Goal: Communication & Community: Answer question/provide support

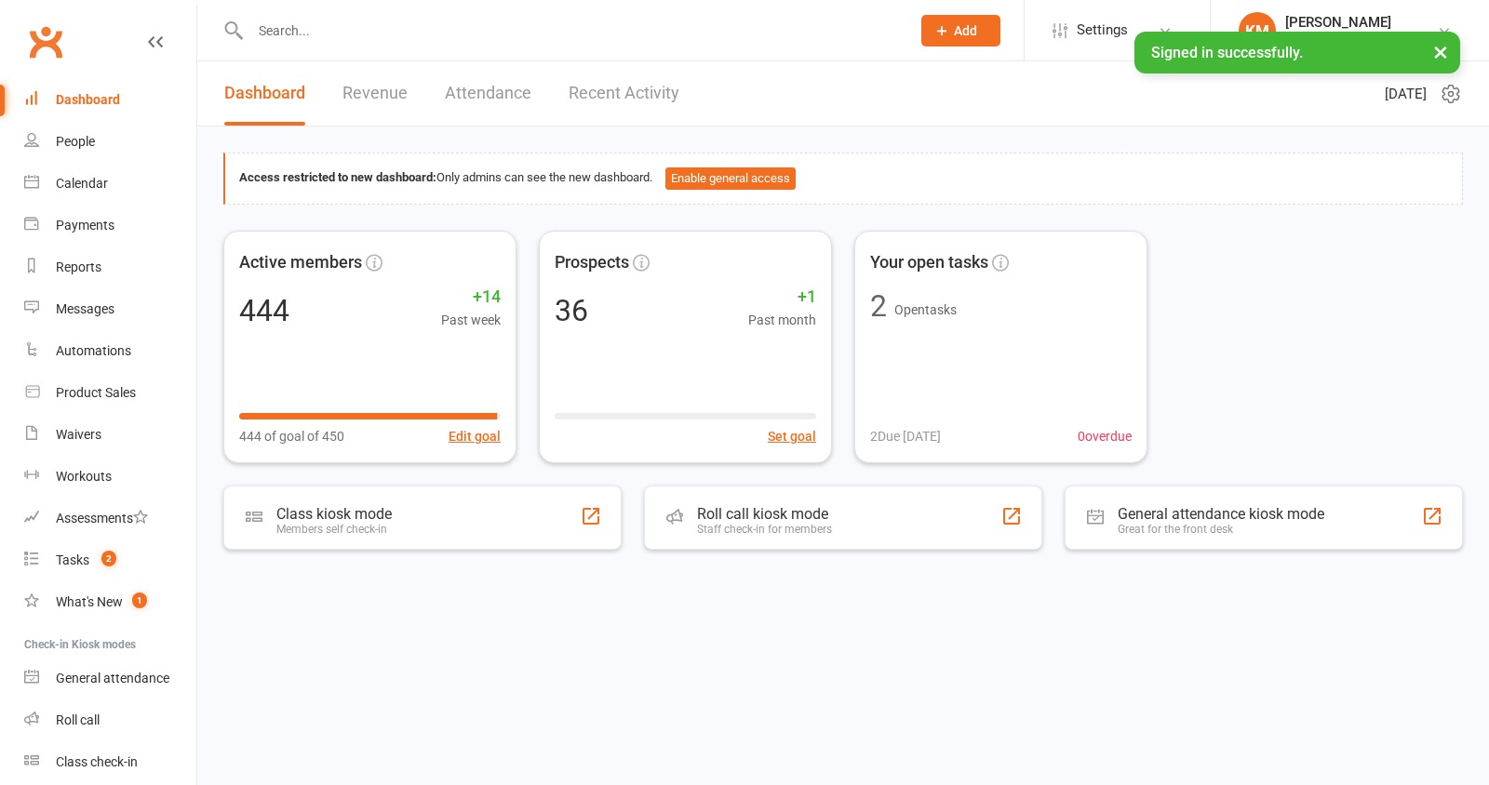
click at [313, 29] on input "text" at bounding box center [571, 31] width 652 height 26
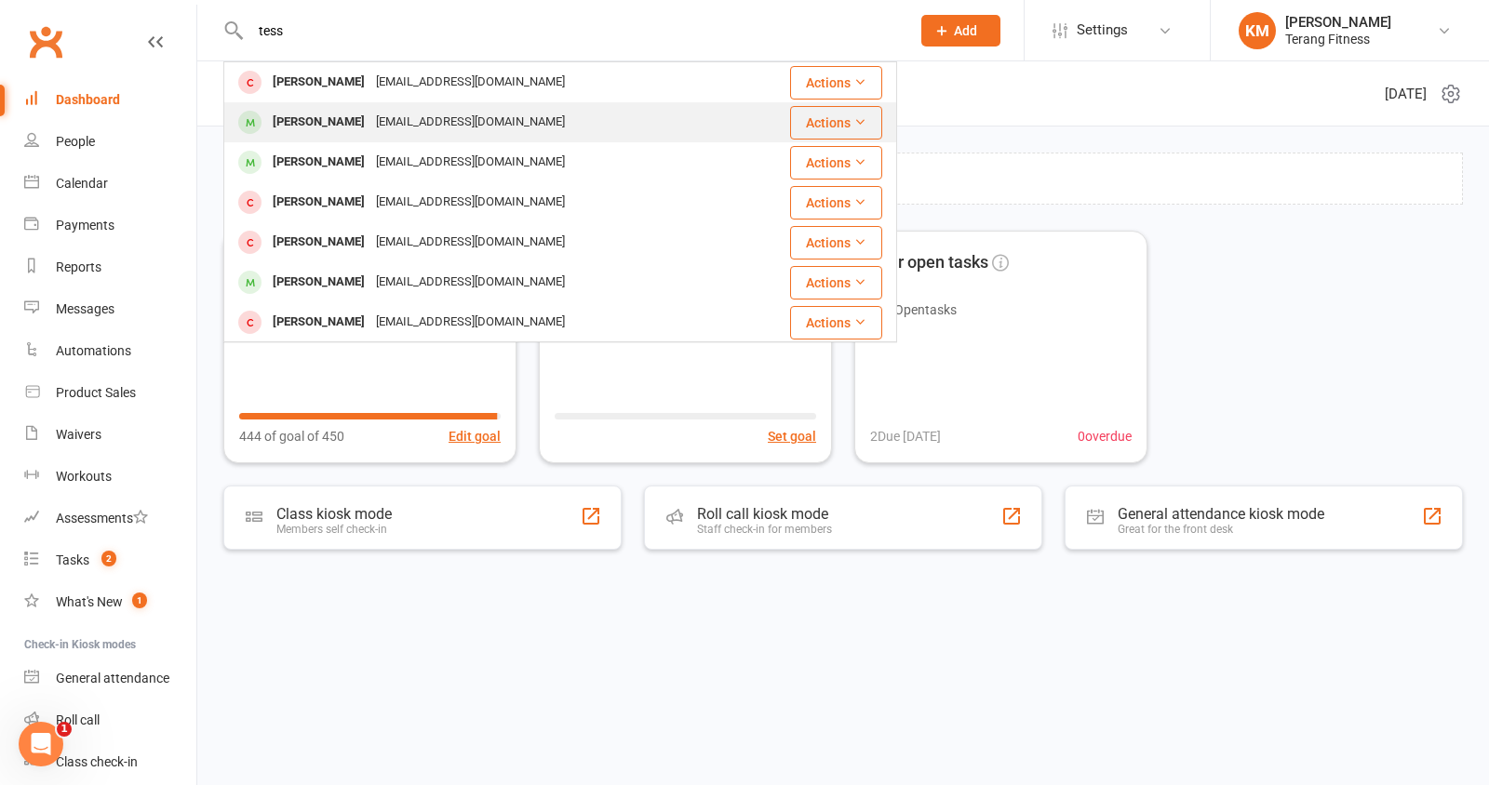
type input "tess"
click at [323, 120] on div "[PERSON_NAME]" at bounding box center [318, 122] width 103 height 27
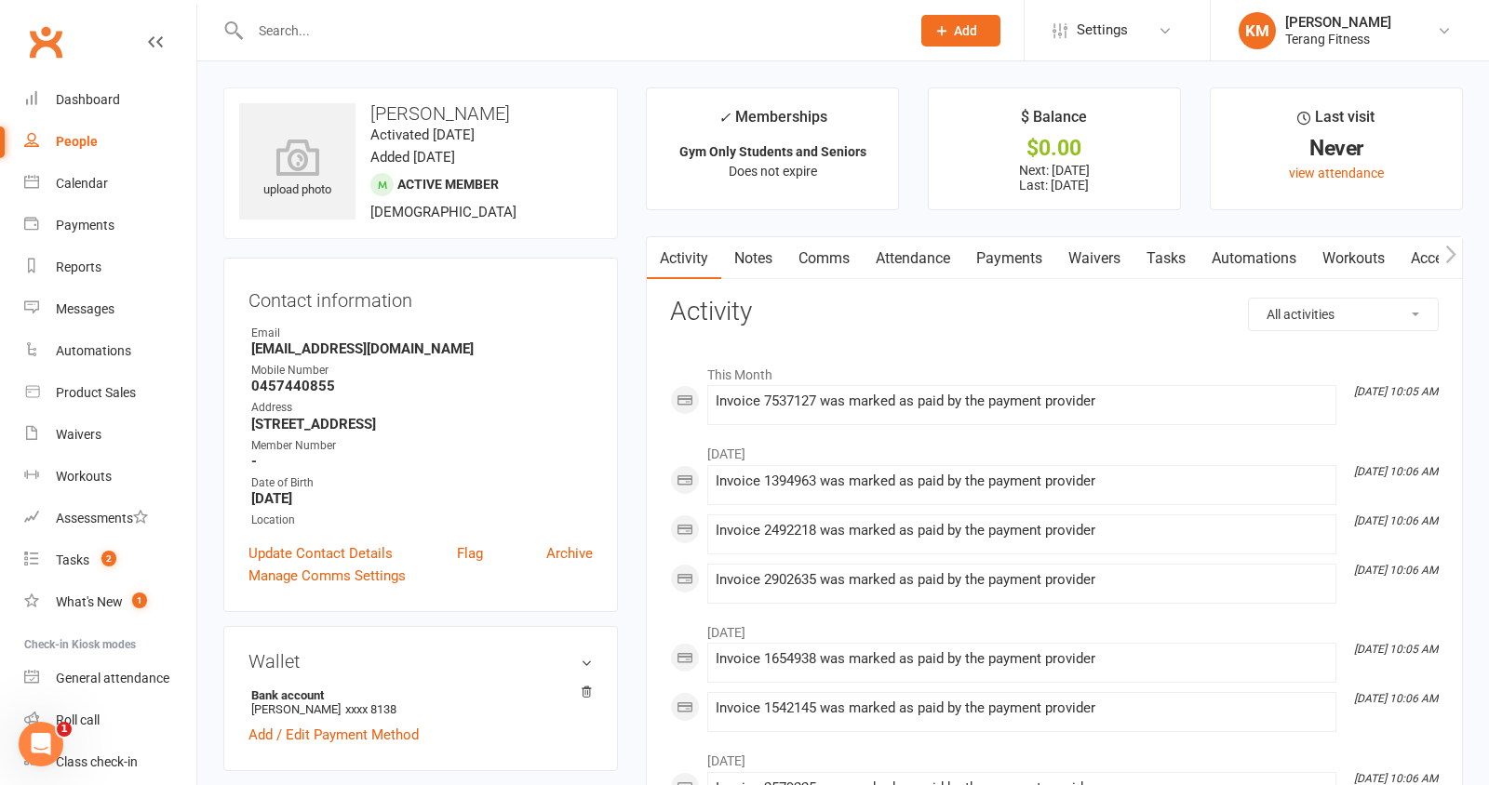
click at [818, 260] on link "Comms" at bounding box center [823, 258] width 77 height 43
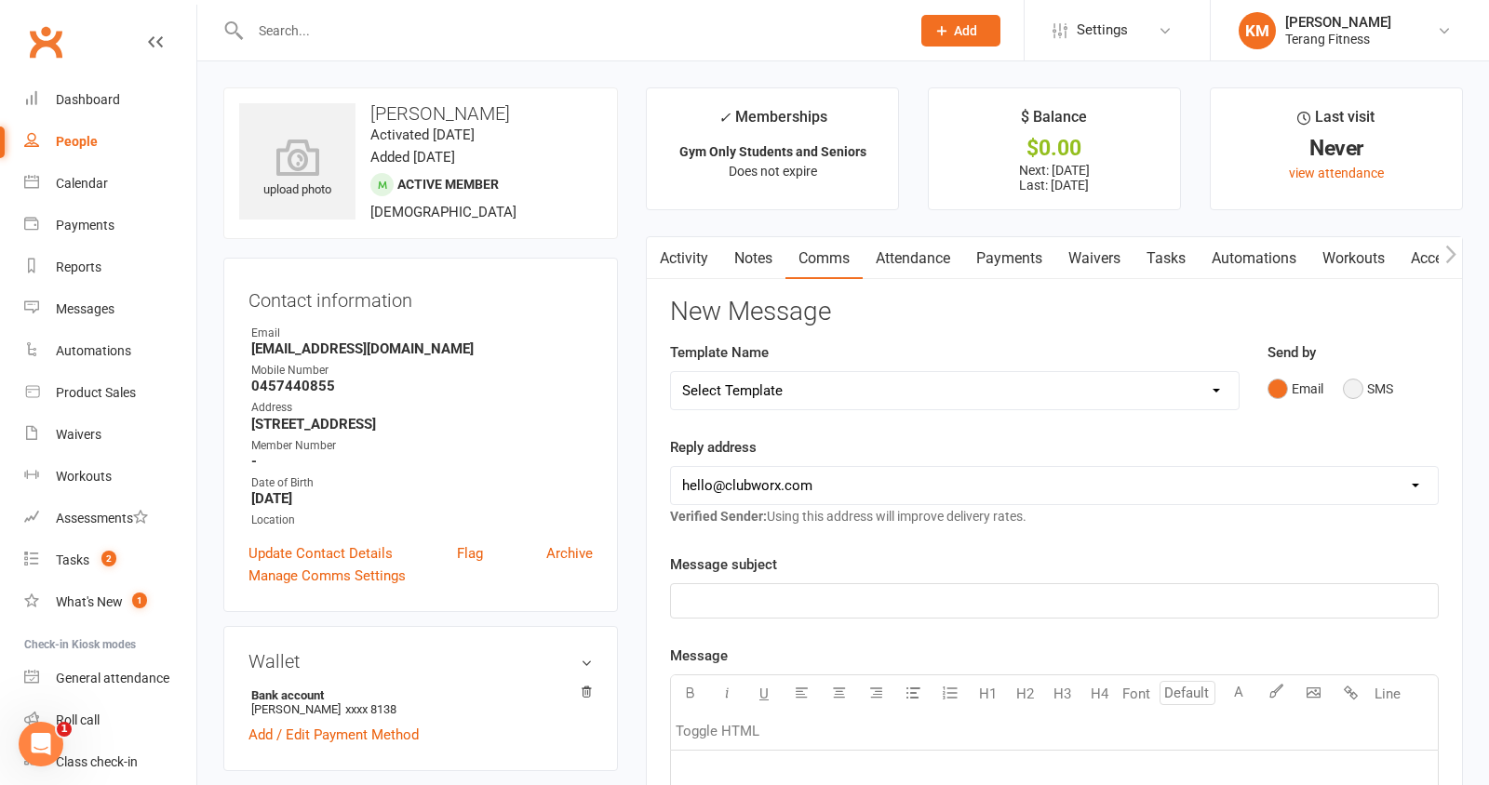
click at [1355, 391] on button "SMS" at bounding box center [1368, 388] width 50 height 35
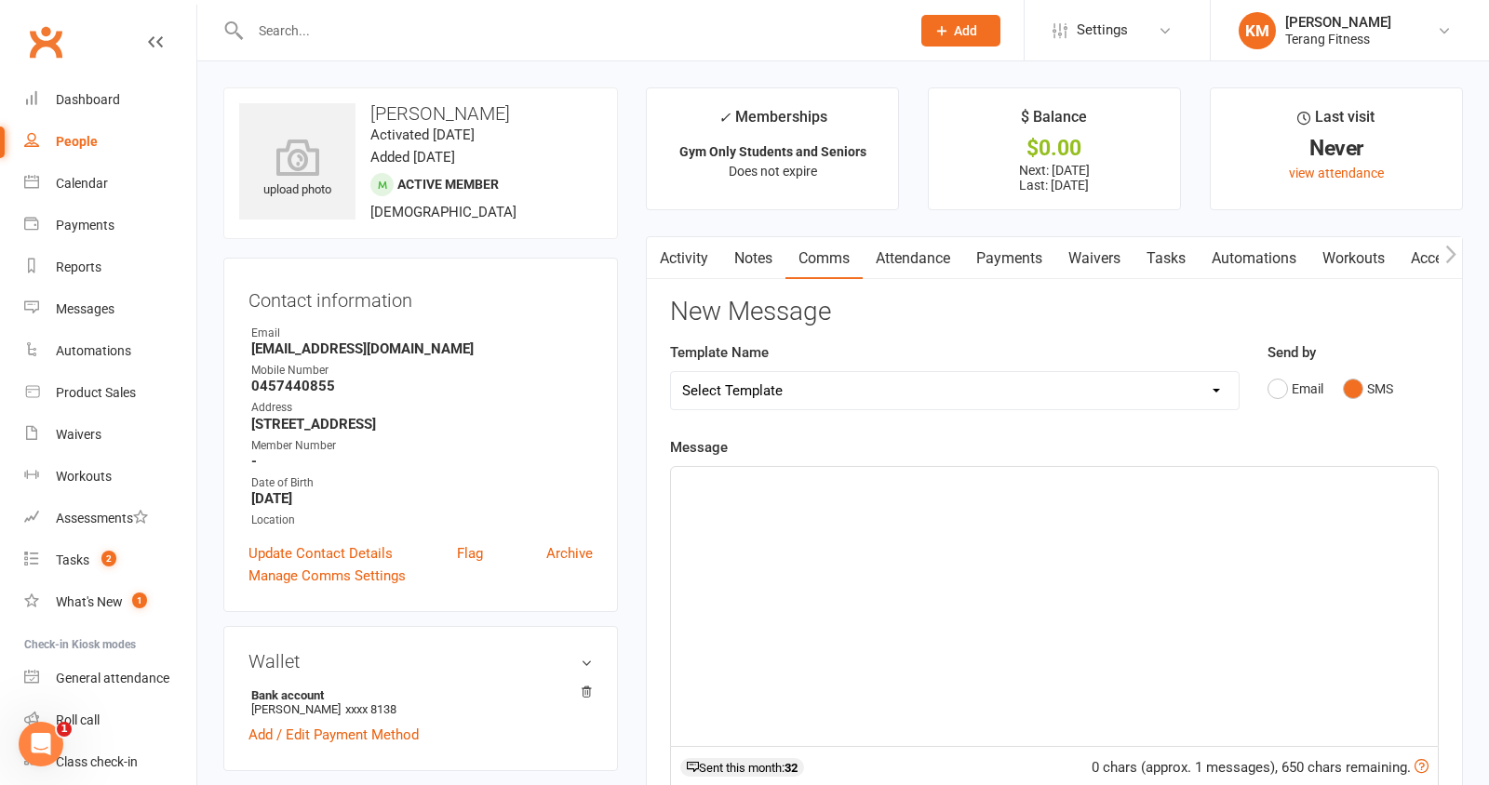
click at [772, 558] on div "﻿" at bounding box center [1054, 606] width 767 height 279
click at [890, 485] on p "Hey [PERSON_NAME], [PERSON_NAME] mentioned you" at bounding box center [1054, 484] width 744 height 22
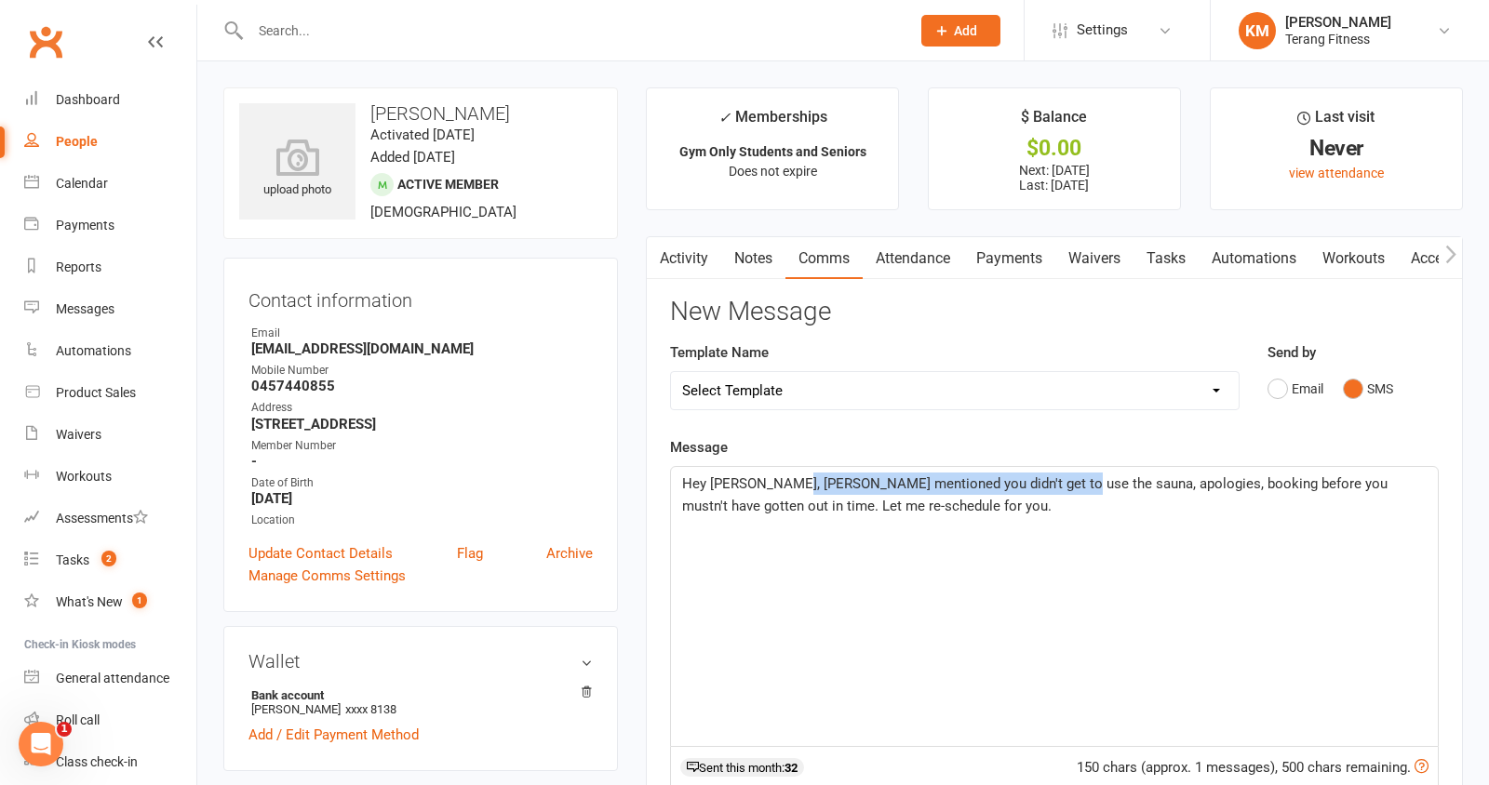
drag, startPoint x: 1052, startPoint y: 487, endPoint x: 787, endPoint y: 490, distance: 265.2
click at [787, 490] on p "Hey [PERSON_NAME], [PERSON_NAME] mentioned you didn't get to use the sauna, apo…" at bounding box center [1054, 495] width 744 height 45
drag, startPoint x: 1014, startPoint y: 483, endPoint x: 948, endPoint y: 488, distance: 66.2
click at [948, 488] on span "Hey [PERSON_NAME], [PERSON_NAME] told me about your sauna ;apologies, booking b…" at bounding box center [1049, 494] width 734 height 39
drag, startPoint x: 1196, startPoint y: 484, endPoint x: 794, endPoint y: 483, distance: 402.0
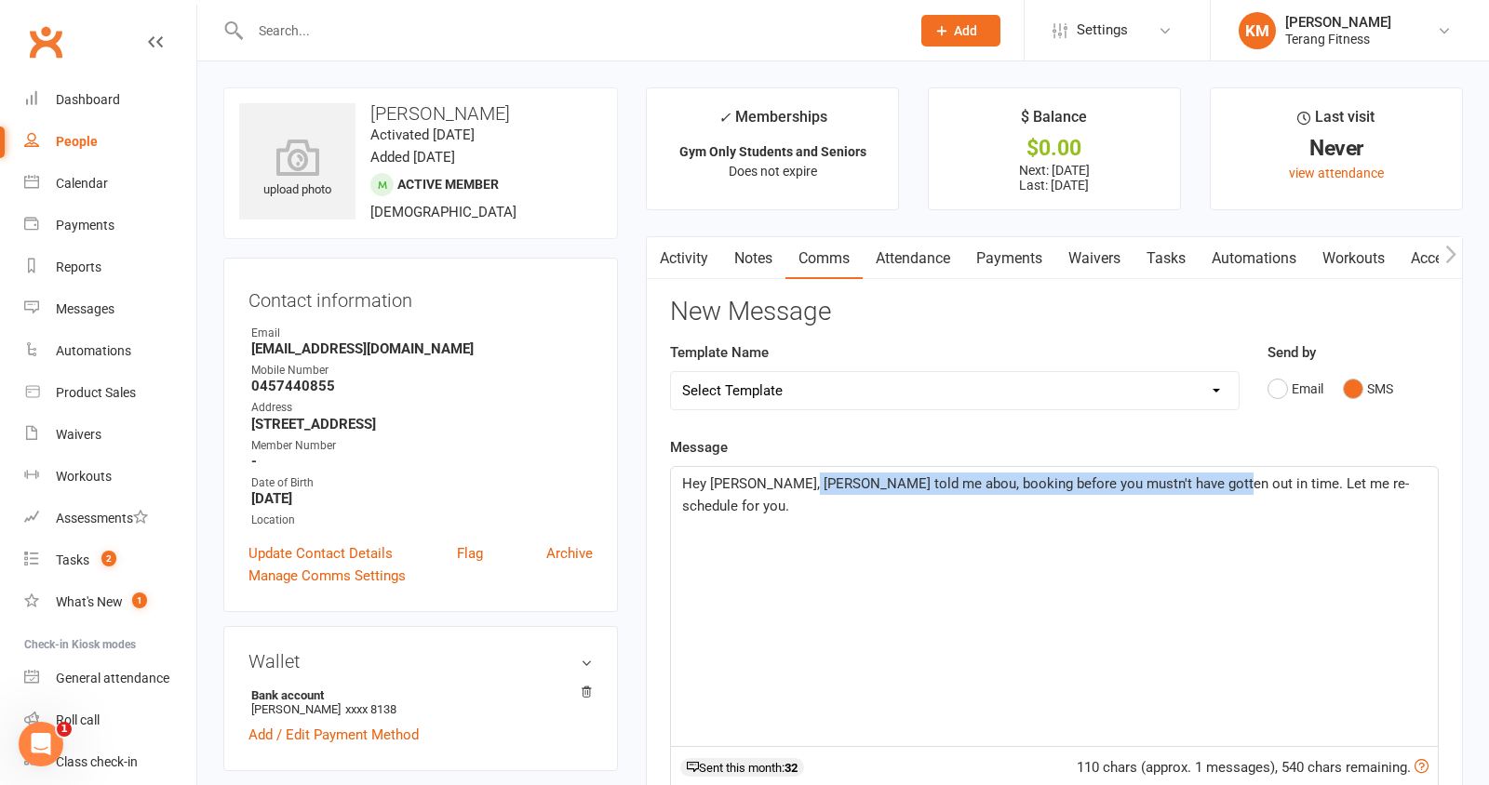
click at [794, 483] on span "Hey [PERSON_NAME], [PERSON_NAME] told me abou, booking before you mustn't have …" at bounding box center [1045, 494] width 727 height 39
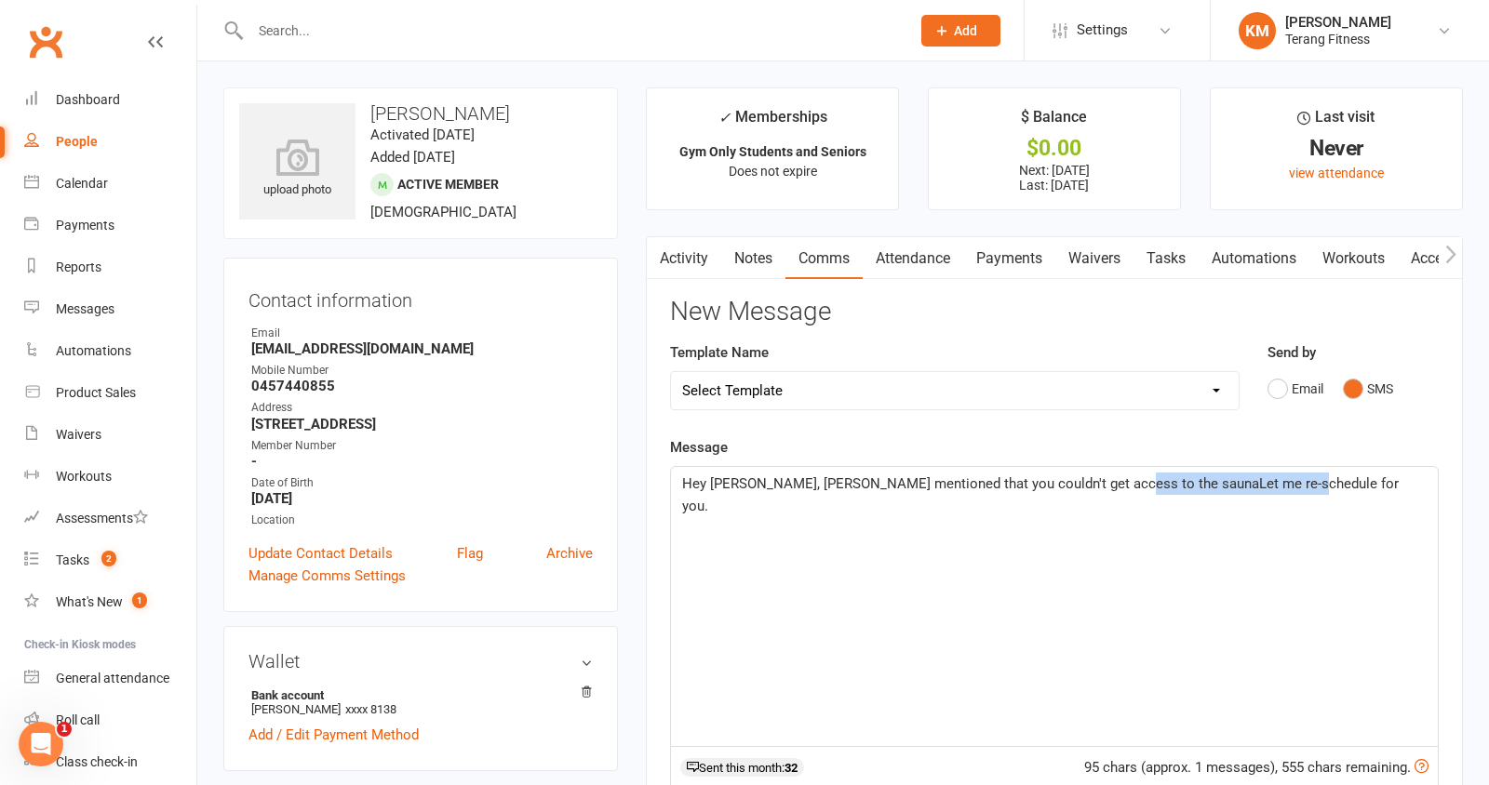
drag, startPoint x: 1279, startPoint y: 480, endPoint x: 1110, endPoint y: 490, distance: 169.7
click at [1110, 490] on p "Hey [PERSON_NAME], [PERSON_NAME] mentioned that you couldn't get access to the …" at bounding box center [1054, 495] width 744 height 45
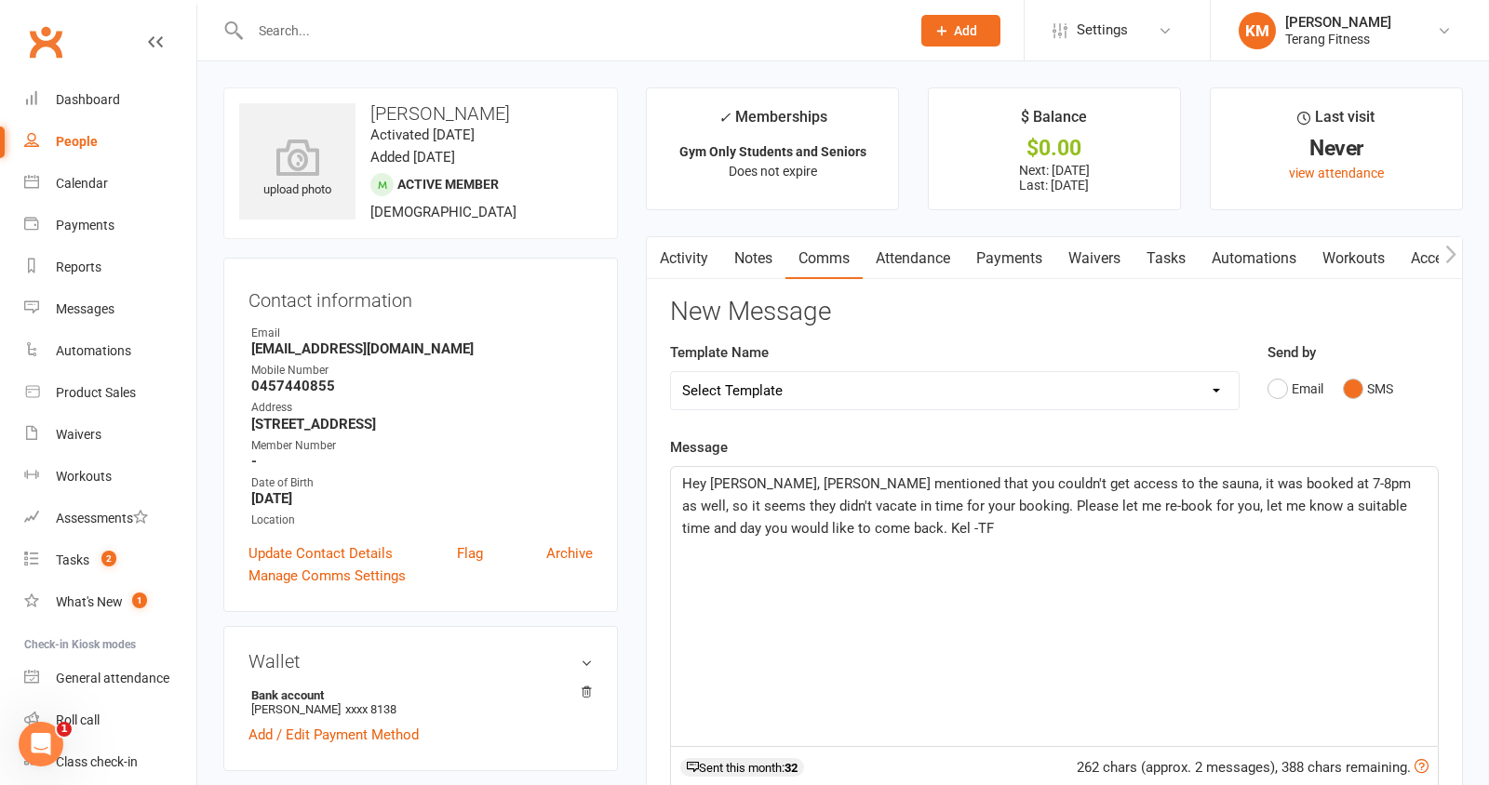
click at [1414, 479] on span "Hey [PERSON_NAME], [PERSON_NAME] mentioned that you couldn't get access to the …" at bounding box center [1048, 505] width 732 height 61
drag, startPoint x: 1238, startPoint y: 504, endPoint x: 1238, endPoint y: 592, distance: 87.5
click at [1238, 506] on span "Hey [PERSON_NAME], [PERSON_NAME] mentioned that you couldn't get access to the …" at bounding box center [1048, 505] width 732 height 61
click at [1016, 533] on p "Hey [PERSON_NAME], [PERSON_NAME] mentioned that you couldn't get access to the …" at bounding box center [1054, 506] width 744 height 67
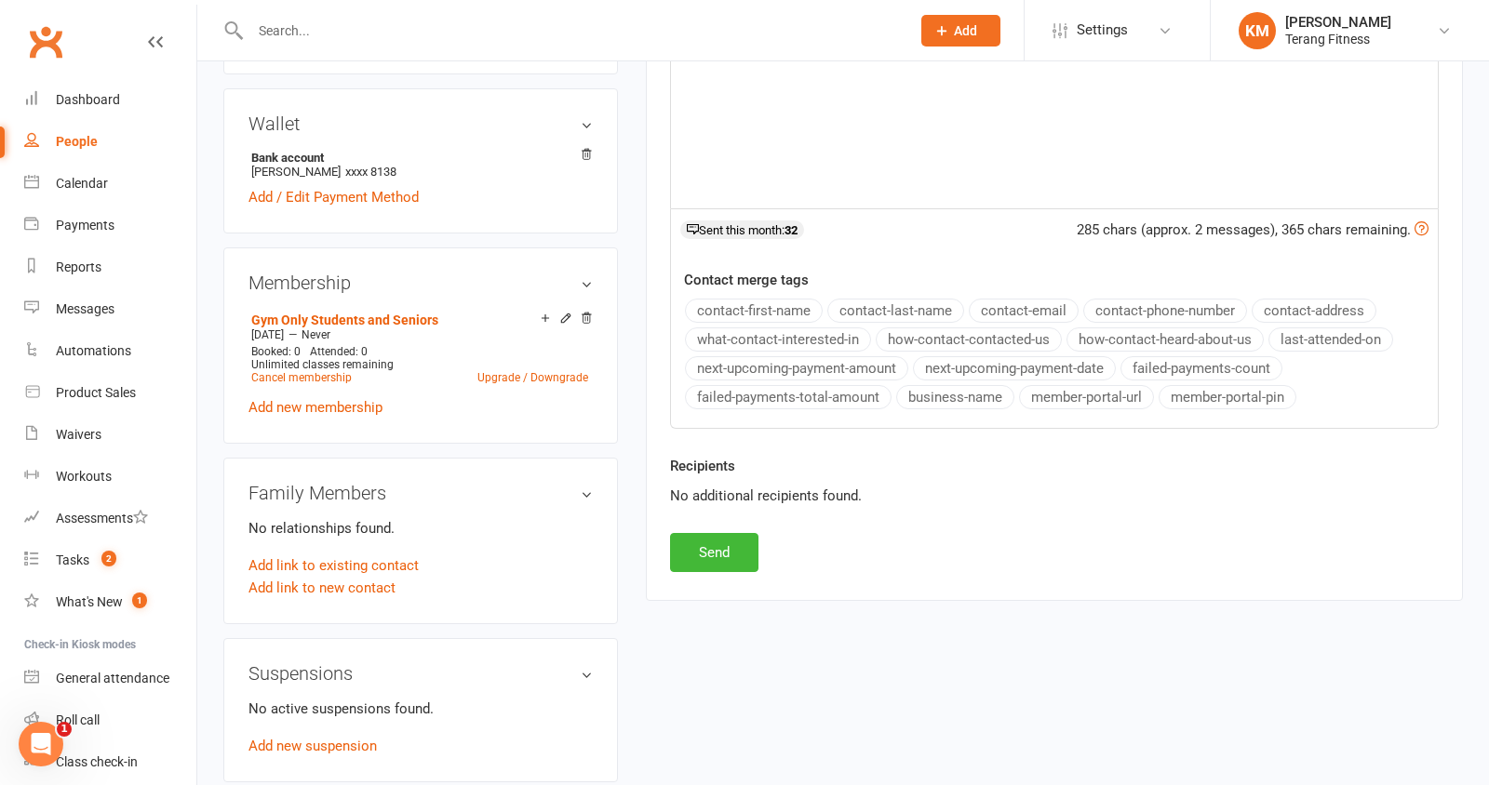
scroll to position [541, 0]
click at [720, 542] on button "Send" at bounding box center [714, 549] width 88 height 39
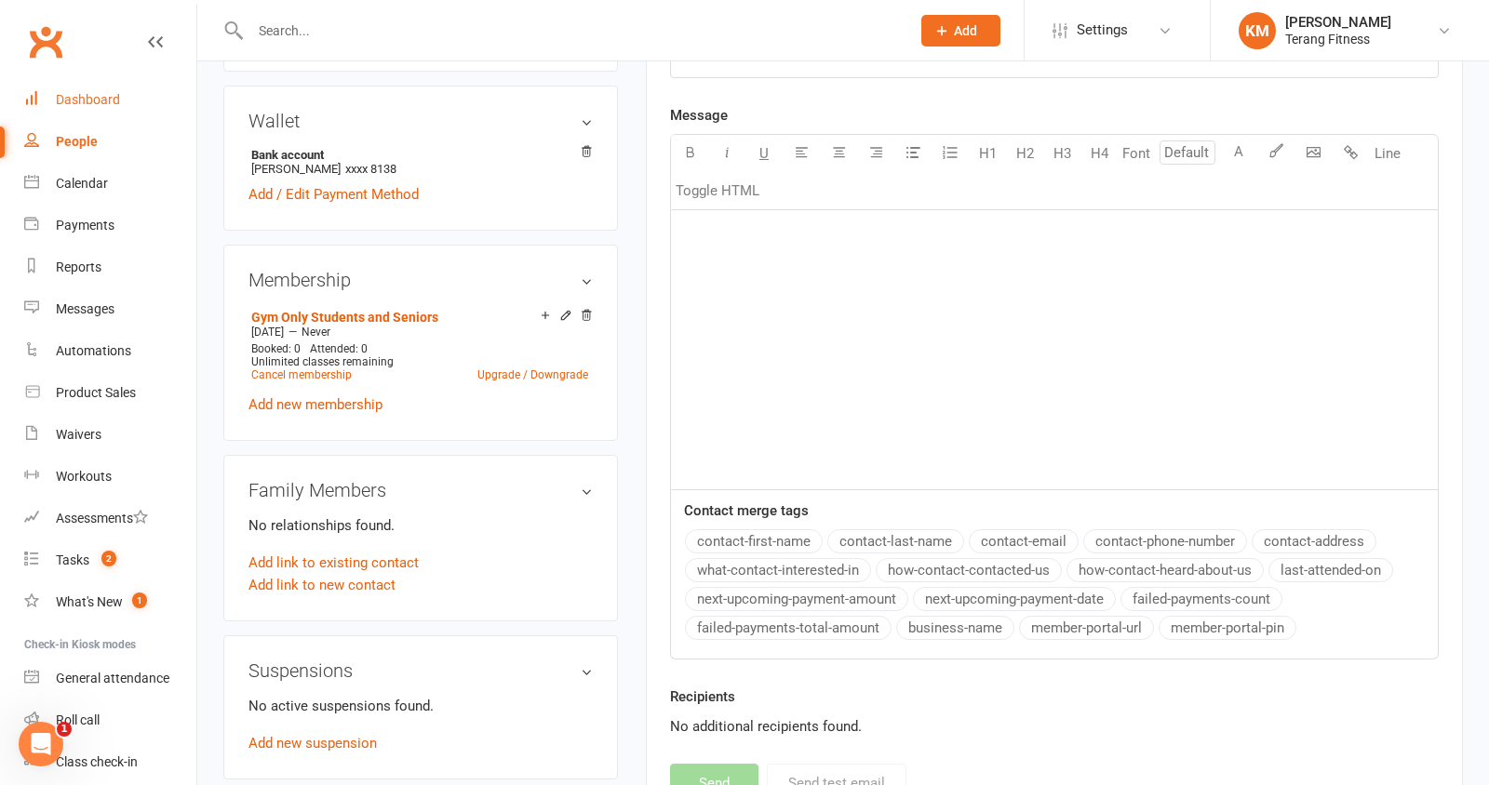
click at [87, 99] on div "Dashboard" at bounding box center [88, 99] width 64 height 15
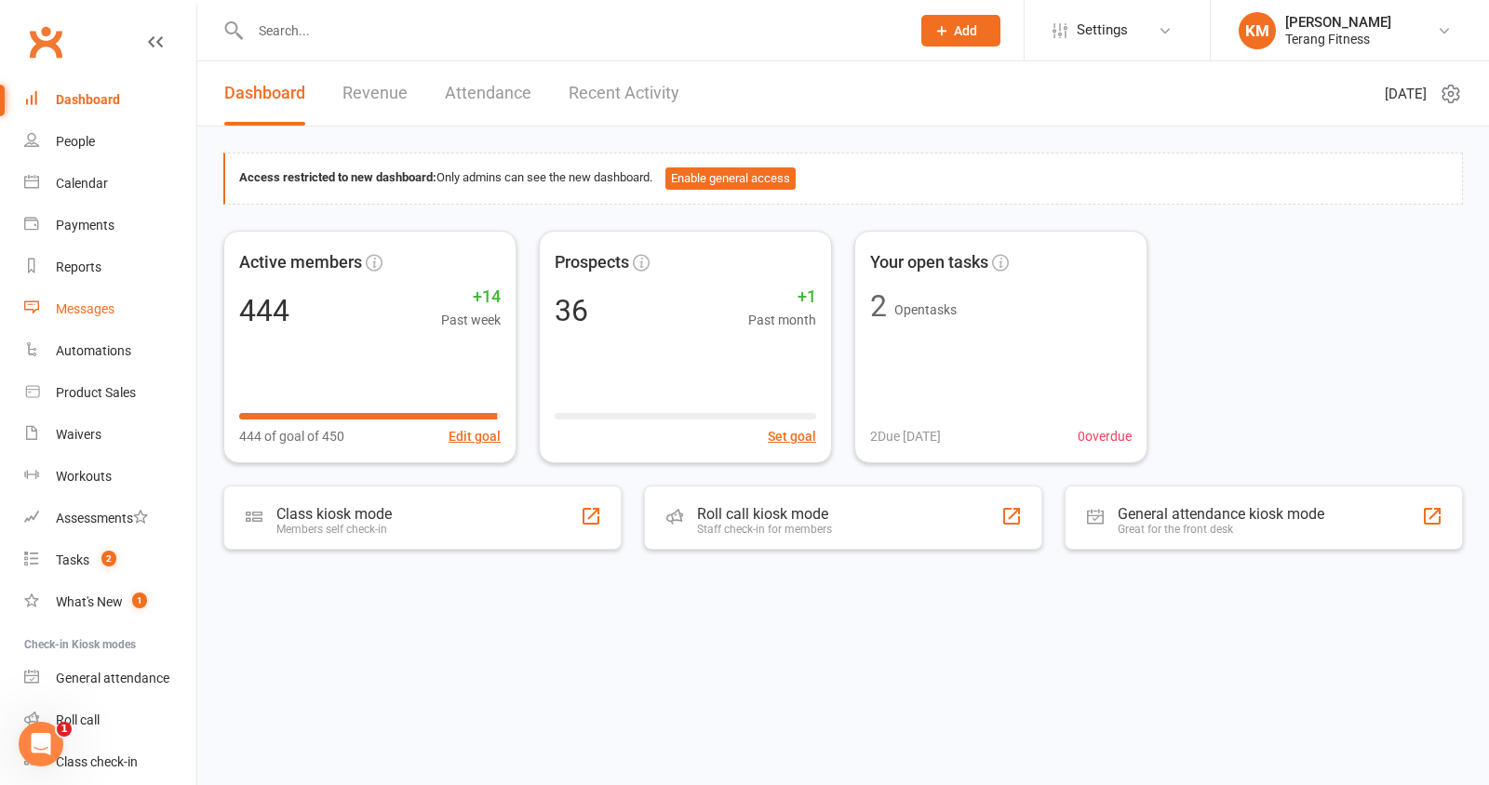
click at [91, 309] on div "Messages" at bounding box center [85, 308] width 59 height 15
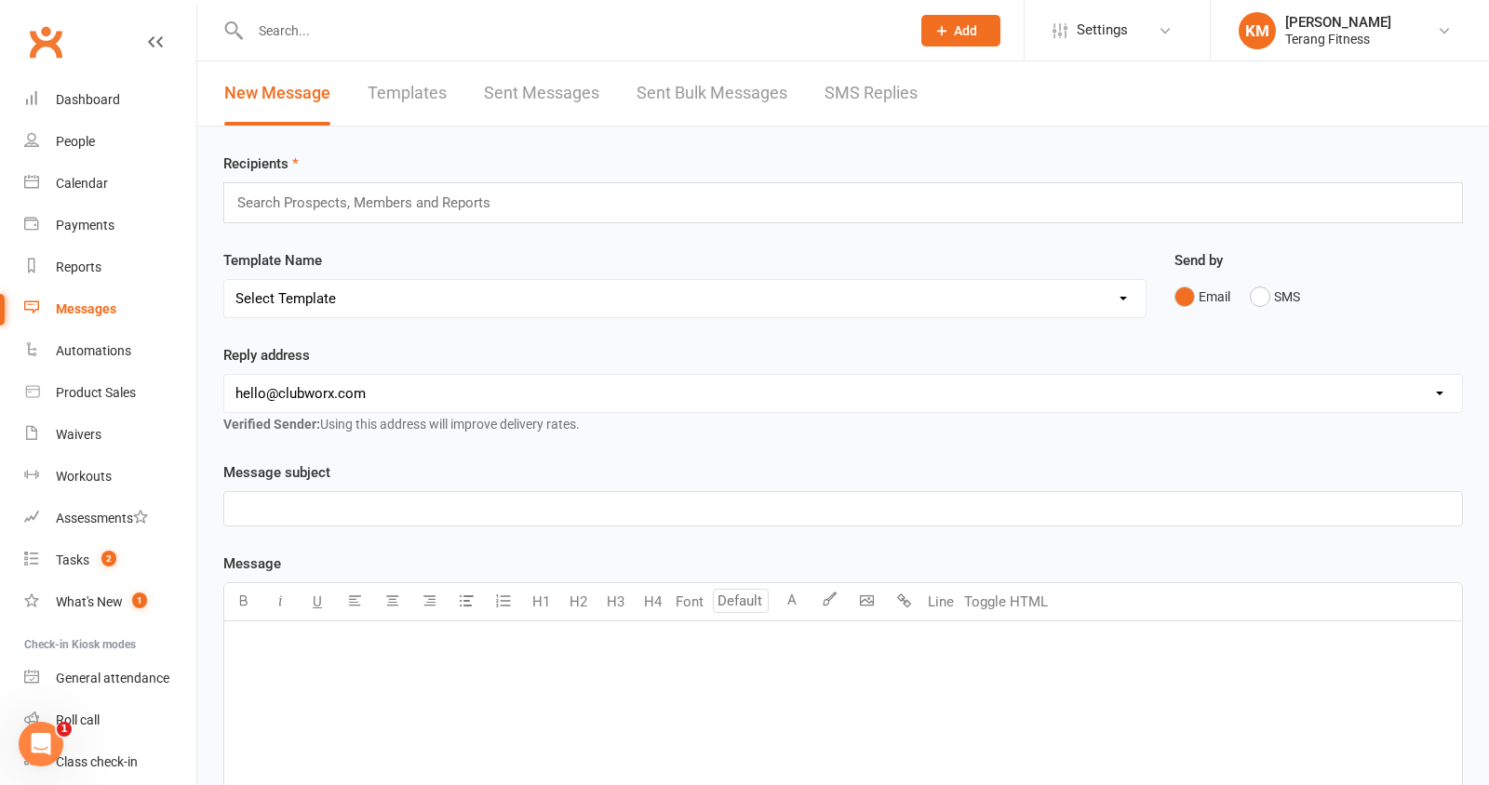
click at [837, 98] on link "SMS Replies" at bounding box center [870, 93] width 93 height 64
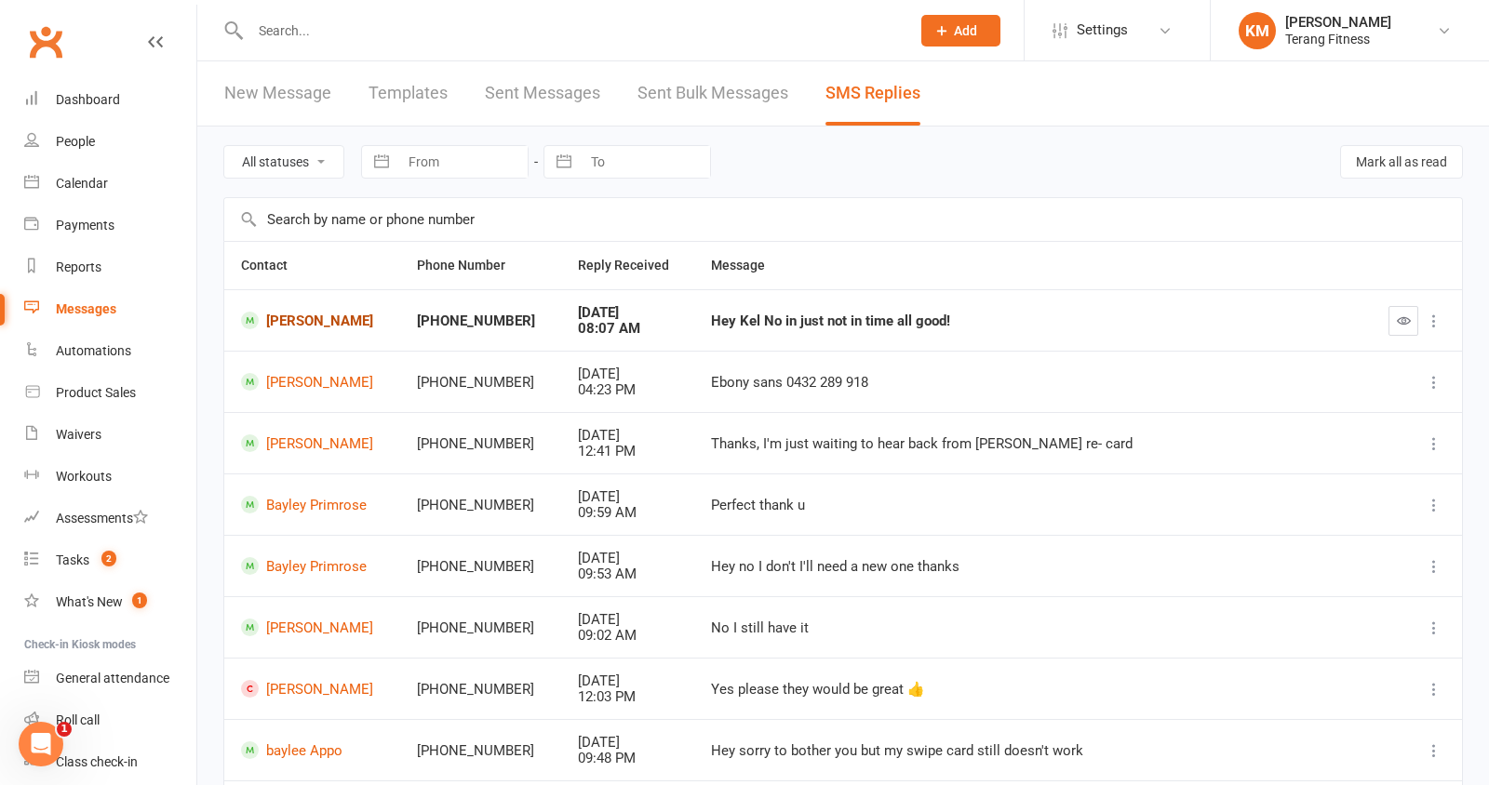
click at [328, 319] on link "[PERSON_NAME]" at bounding box center [312, 321] width 142 height 18
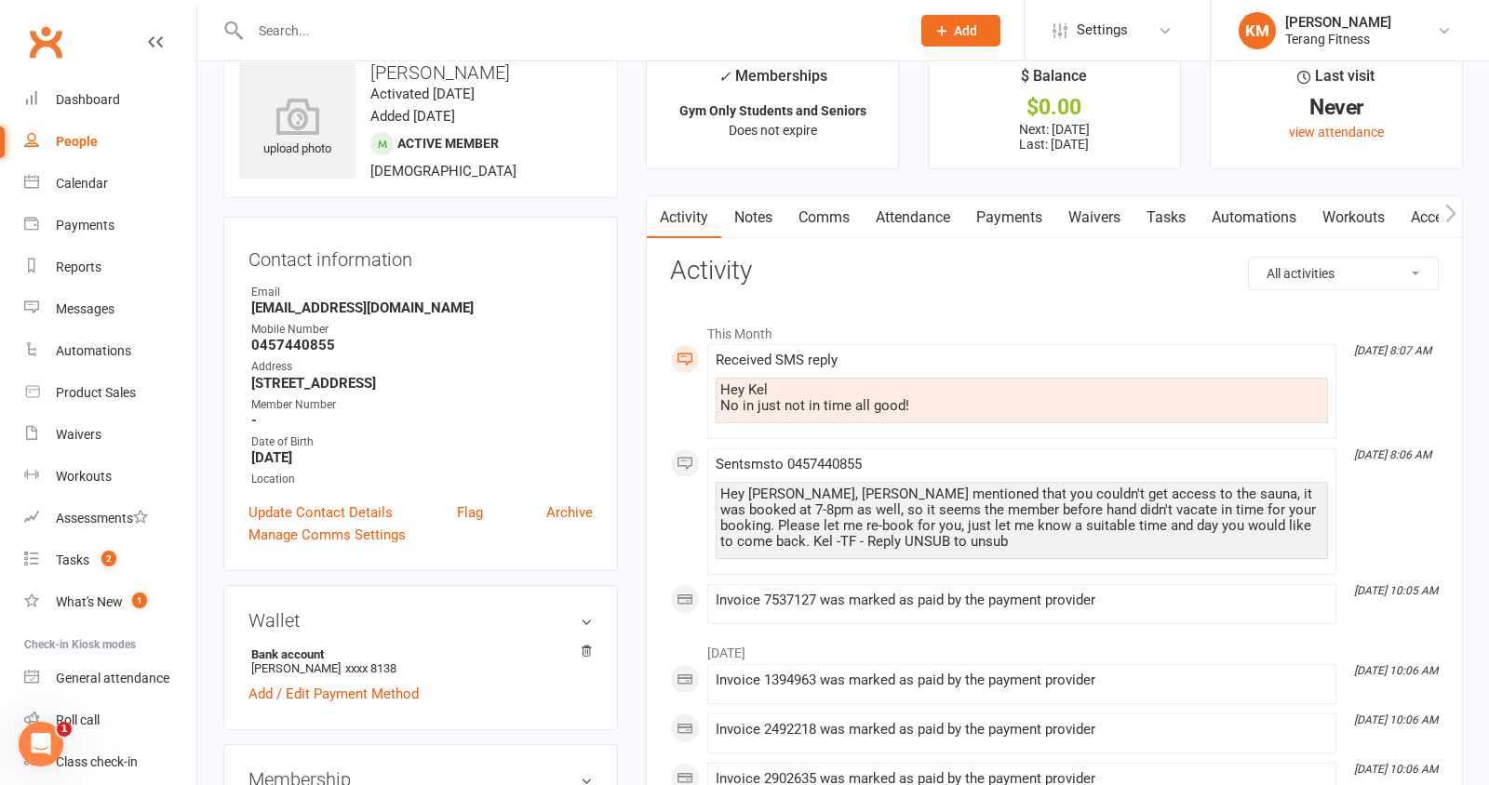
scroll to position [42, 0]
click at [91, 103] on div "Dashboard" at bounding box center [88, 99] width 64 height 15
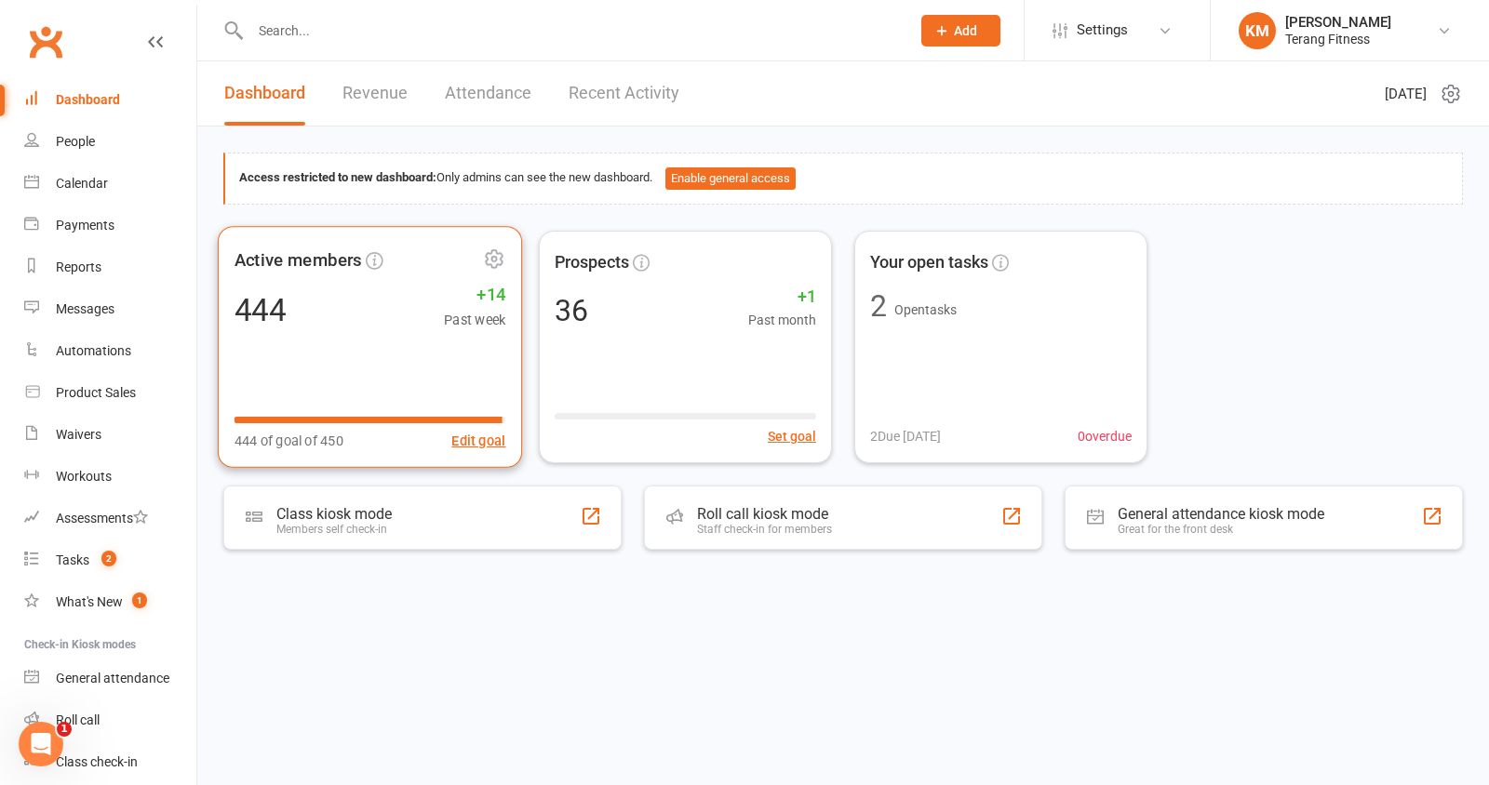
click at [367, 343] on div "Active members 444 +14 Past week 444 of goal of 450 Edit goal" at bounding box center [370, 347] width 304 height 242
